Goal: Find specific page/section: Find specific page/section

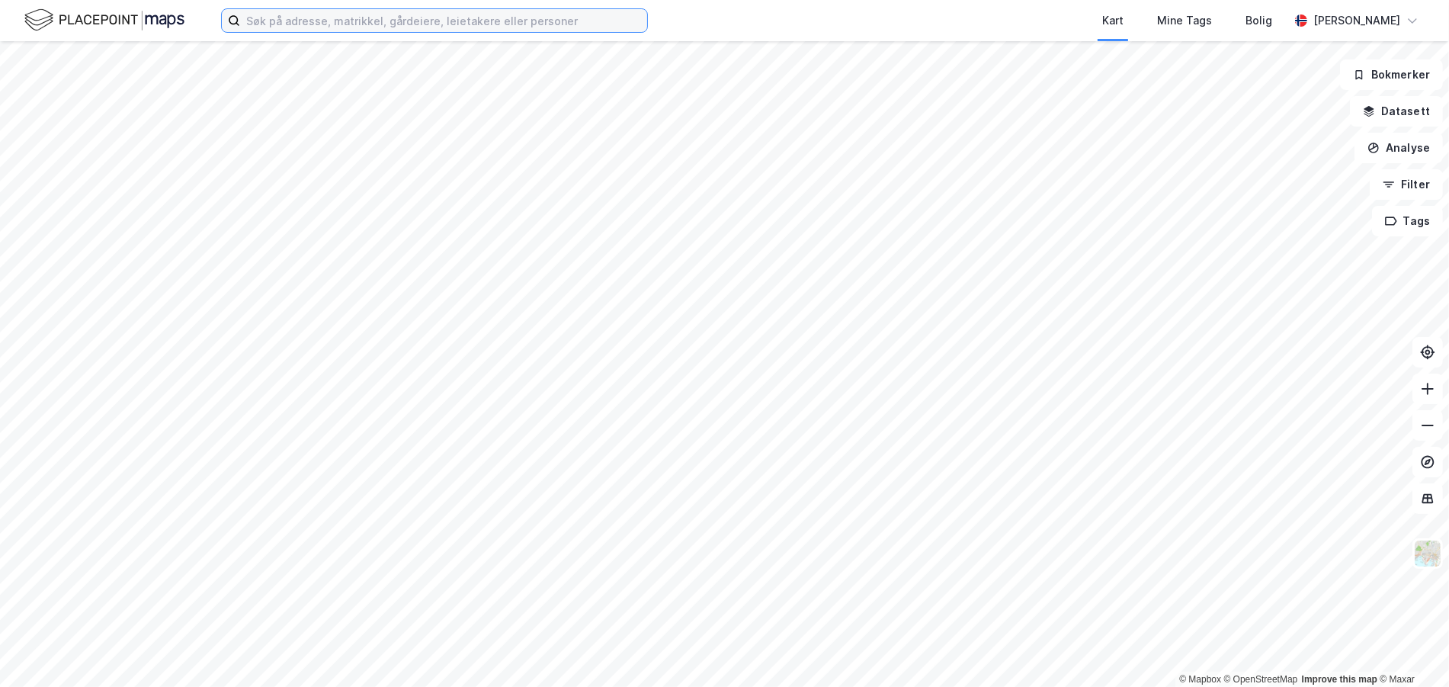
click at [283, 14] on input at bounding box center [443, 20] width 407 height 23
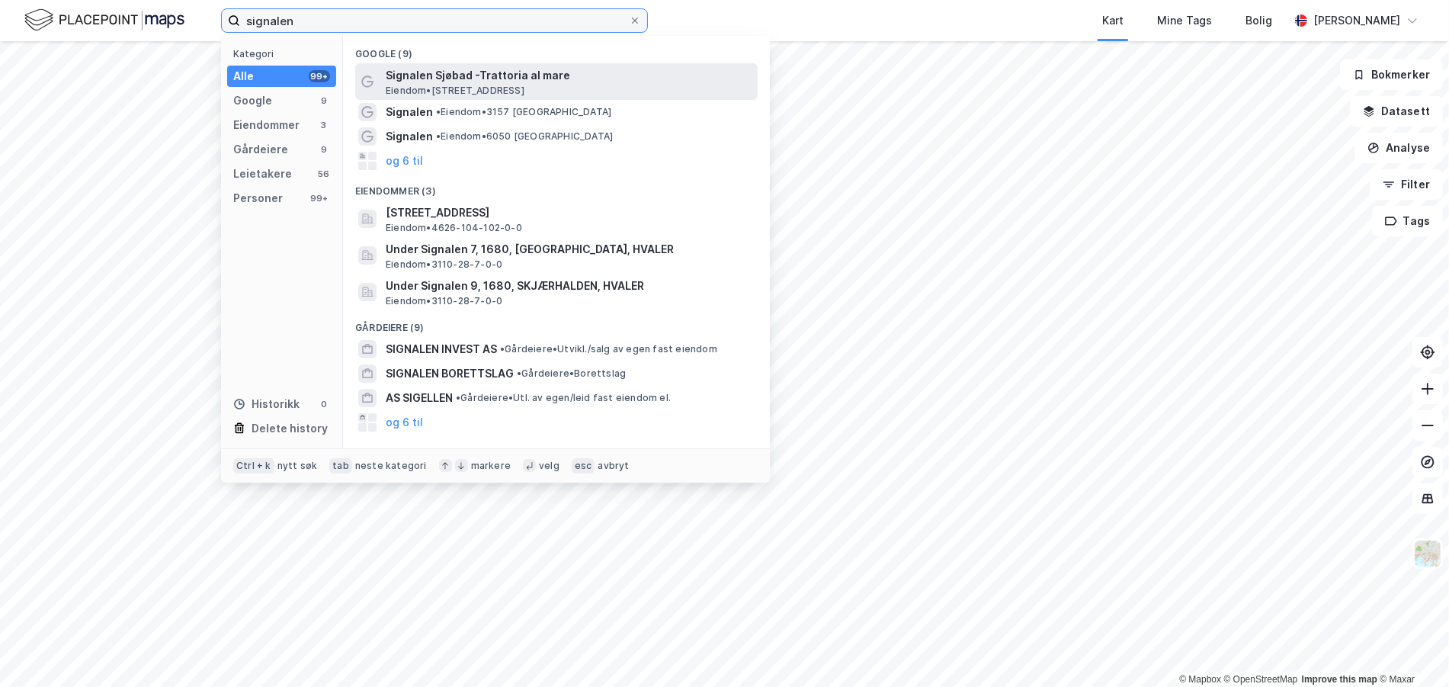
type input "signalen"
